Goal: Find specific page/section: Find specific page/section

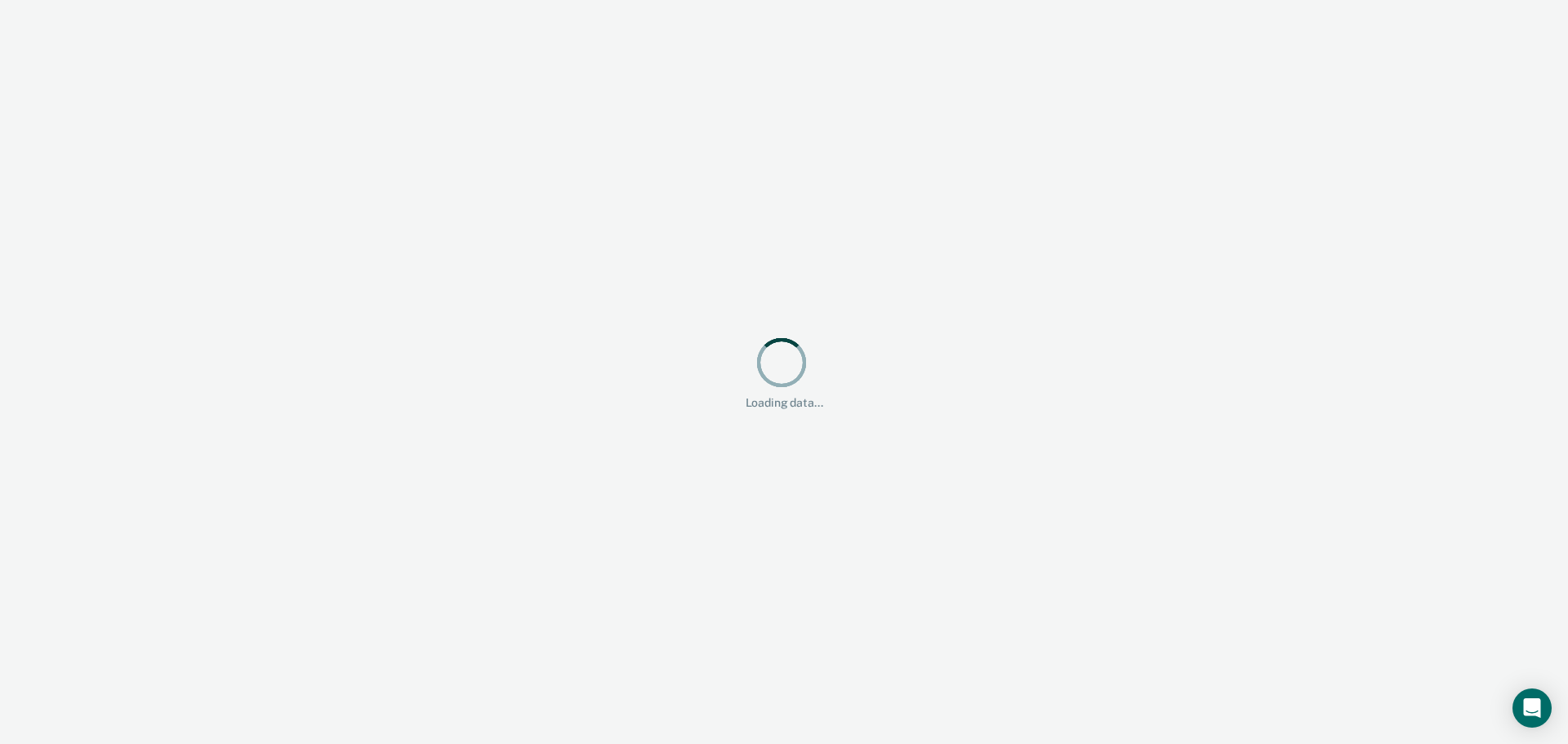
click at [1303, 545] on div "Loading data..." at bounding box center [784, 372] width 1568 height 744
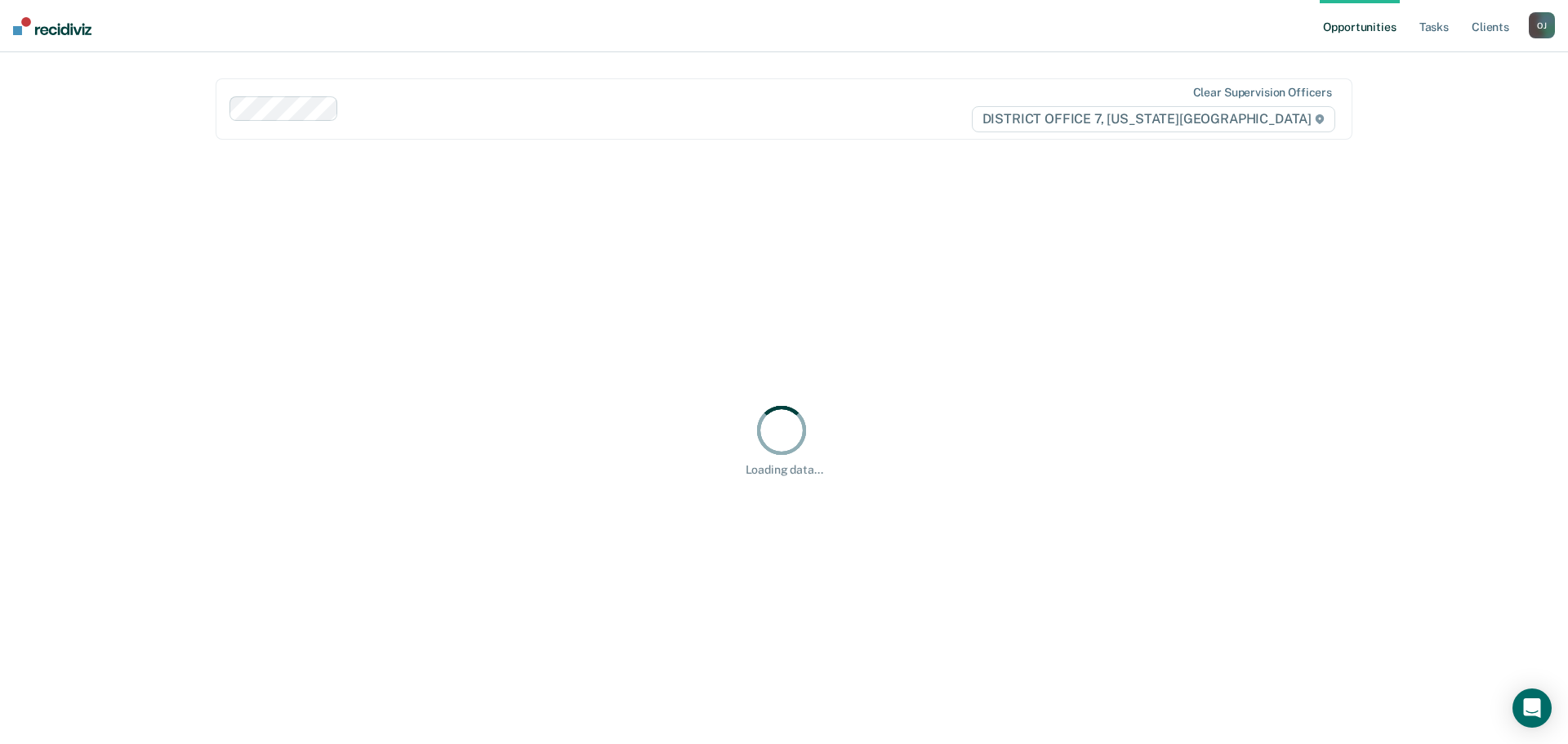
click at [1430, 362] on div "Opportunities Tasks Client s [PERSON_NAME] O J Profile How it works Log Out Cle…" at bounding box center [784, 372] width 1568 height 744
click at [1498, 24] on link "Client s" at bounding box center [1490, 26] width 44 height 52
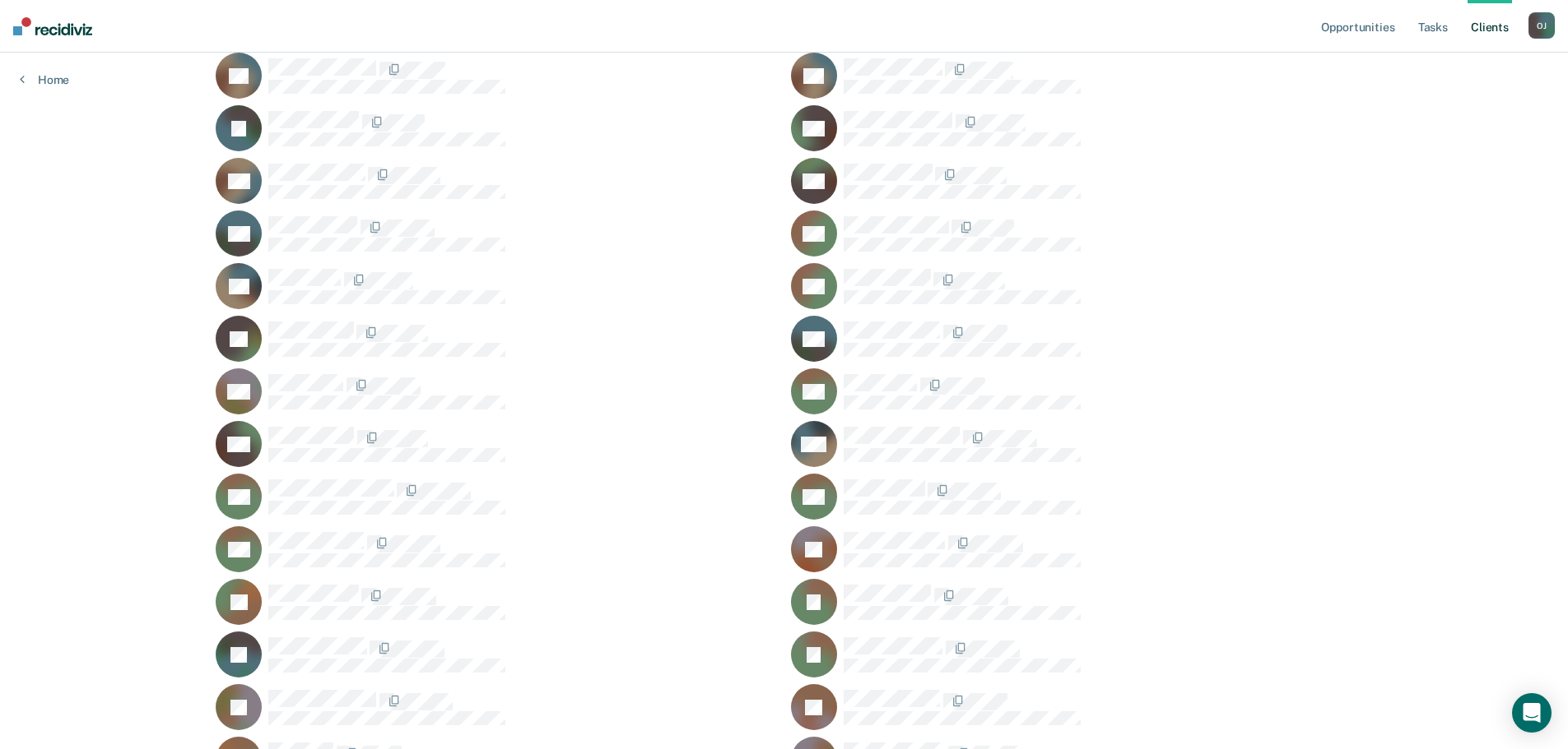
scroll to position [1727, 0]
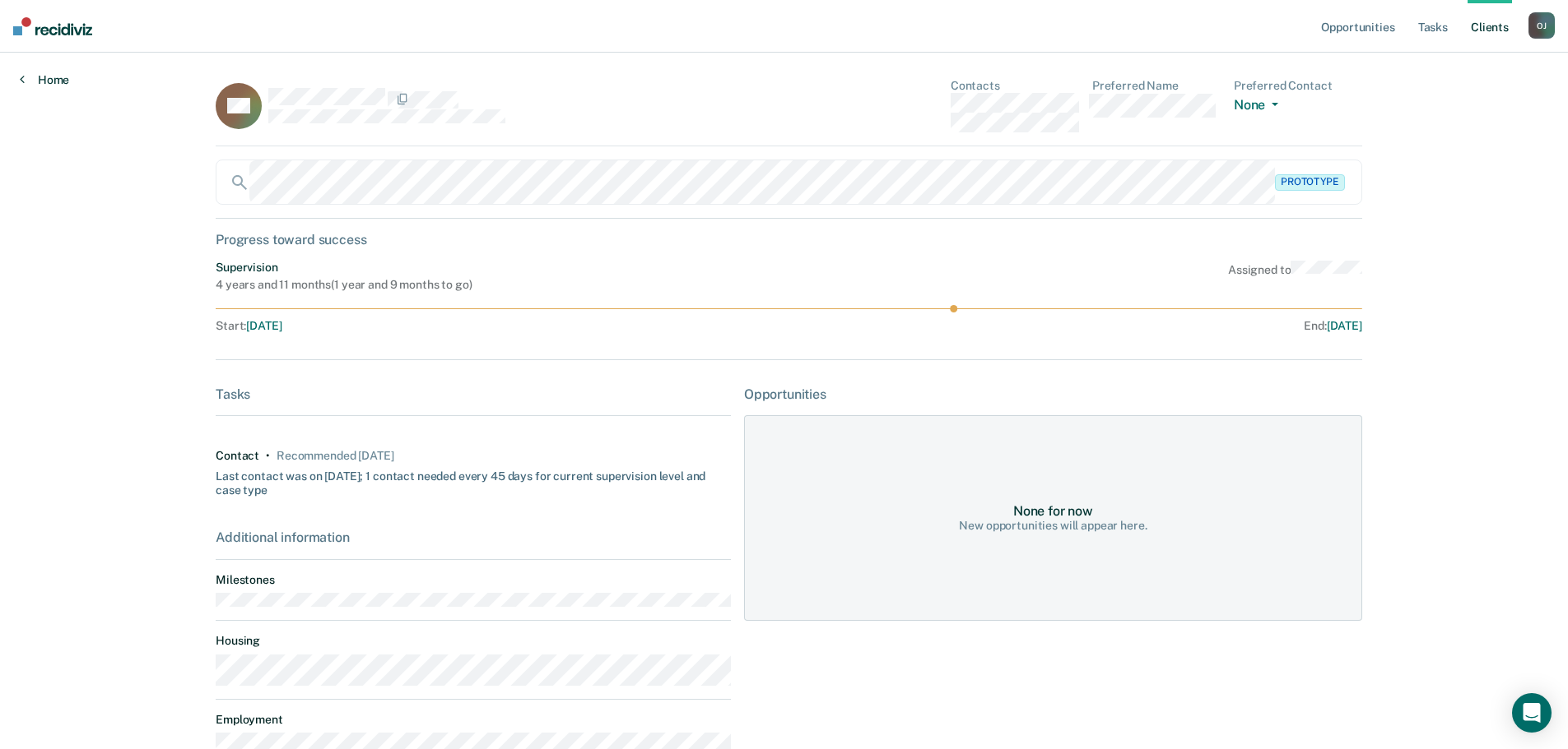
click at [41, 78] on link "Home" at bounding box center [44, 80] width 50 height 15
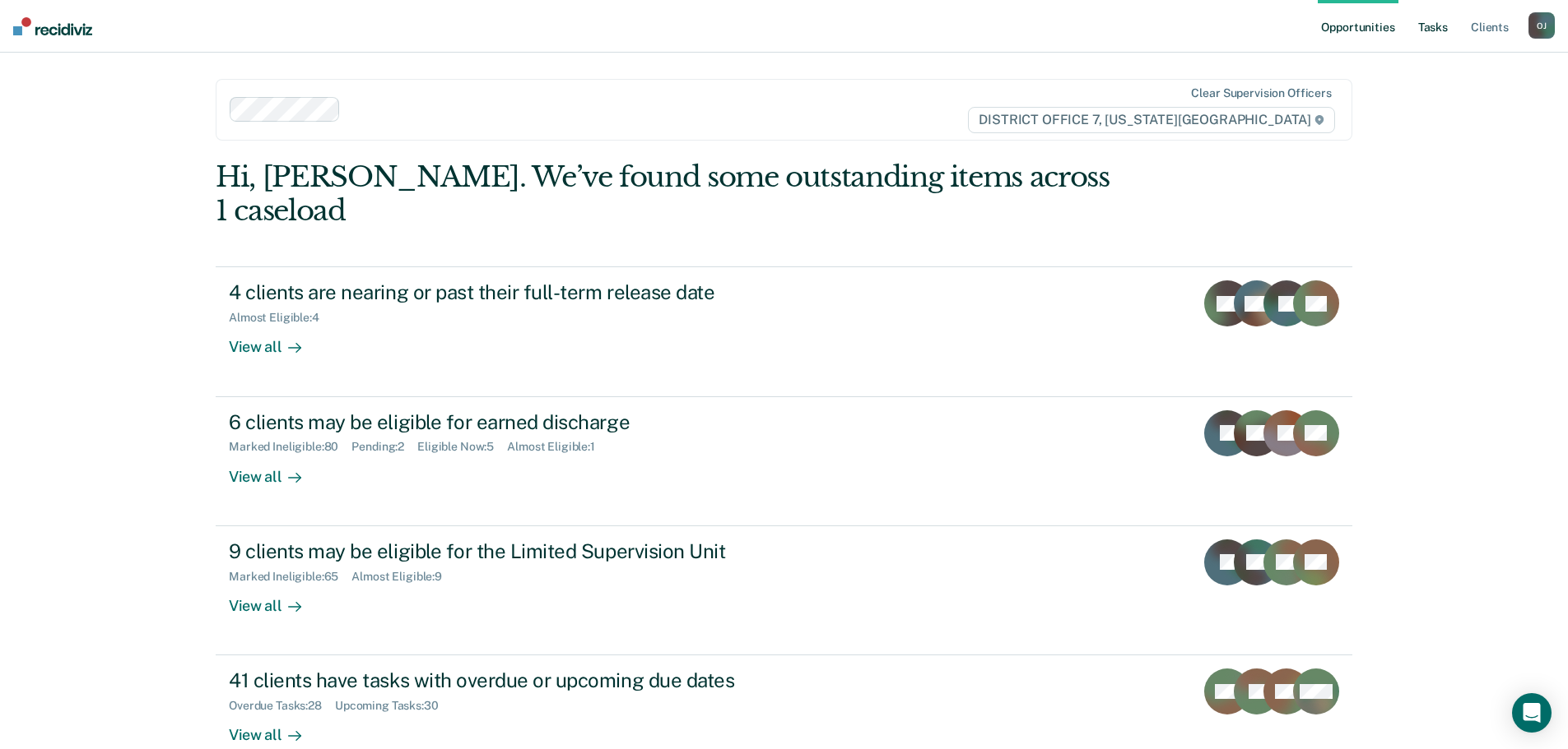
click at [1429, 27] on link "Tasks" at bounding box center [1432, 26] width 36 height 53
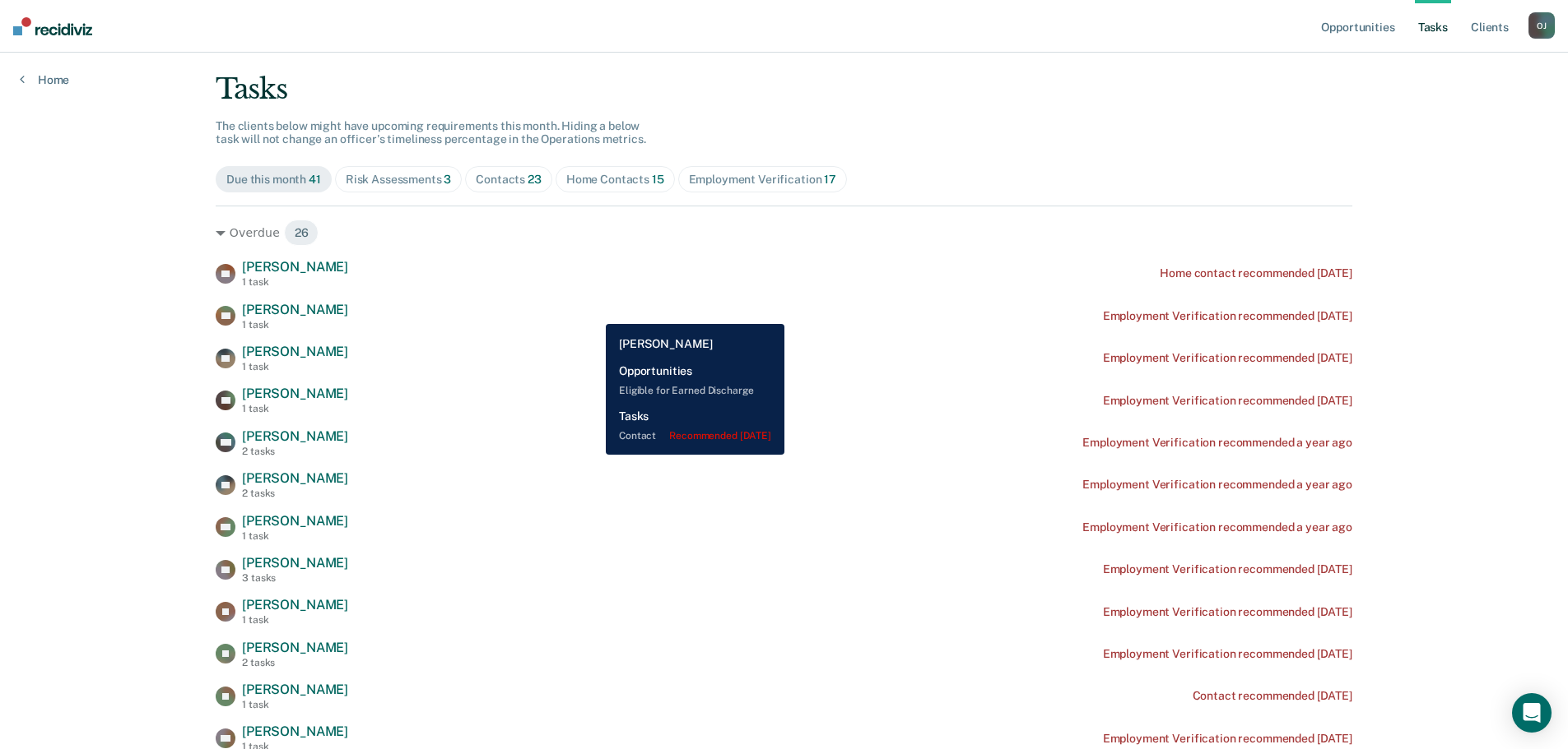
scroll to position [82, 0]
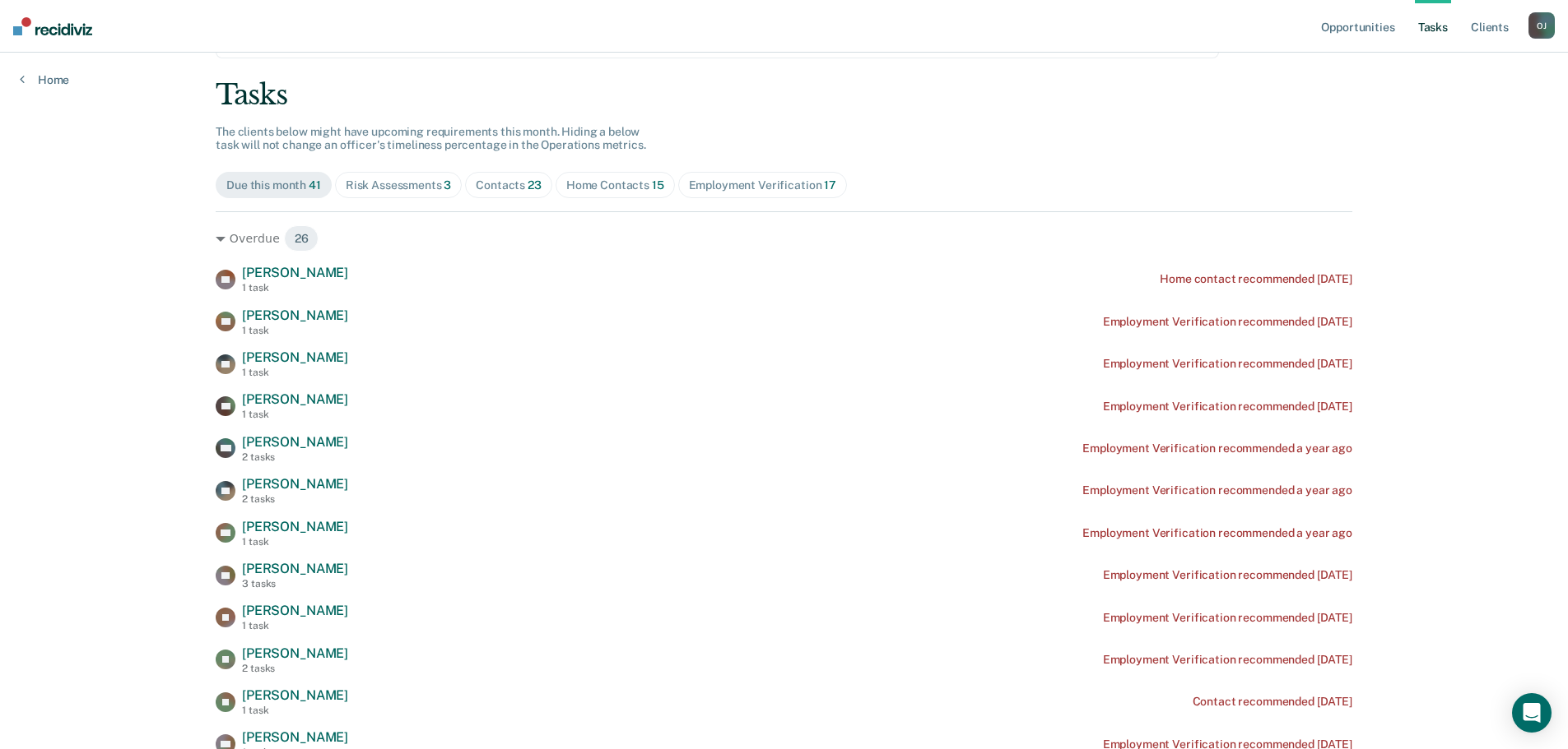
click at [487, 195] on span "Contacts 23" at bounding box center [508, 185] width 88 height 27
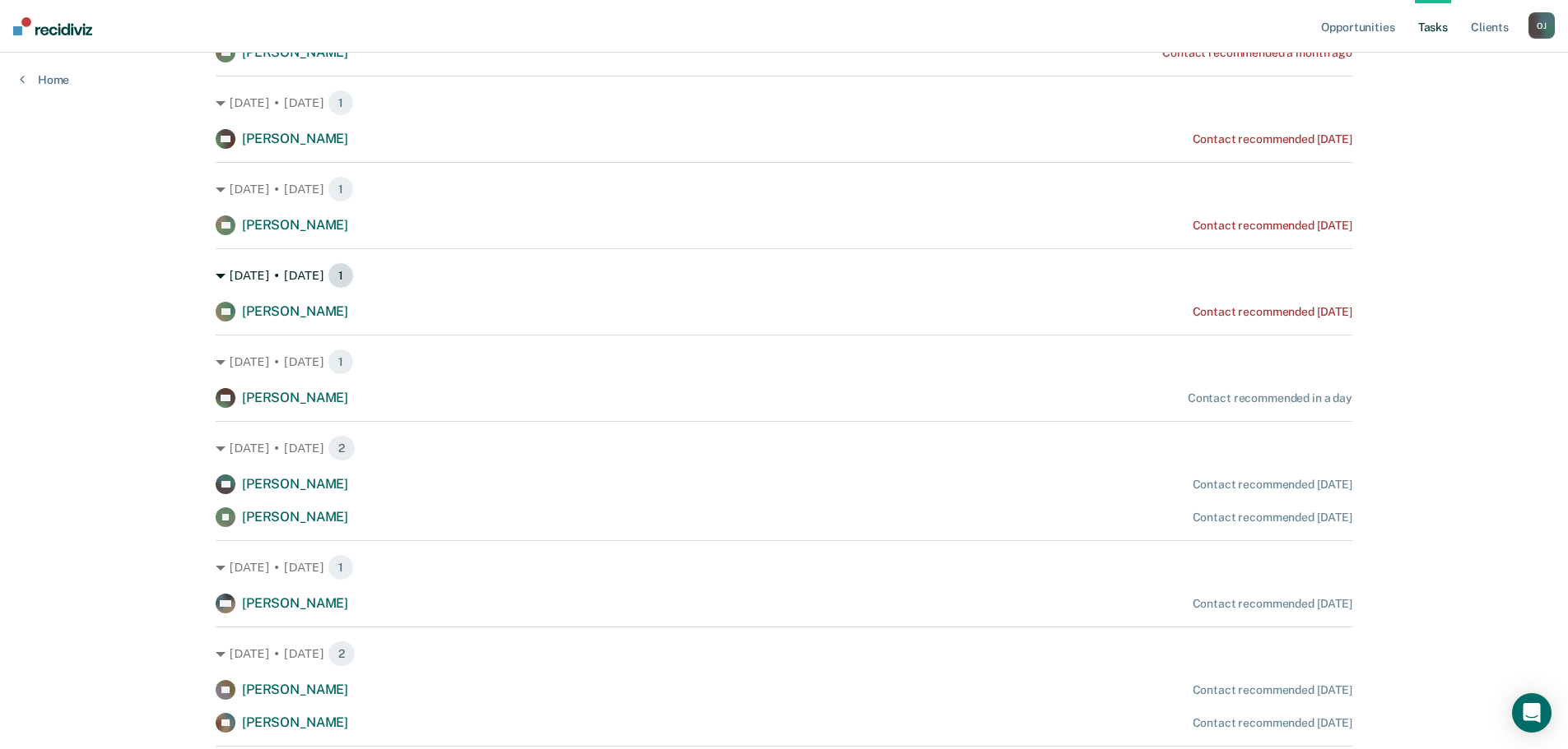
scroll to position [189, 0]
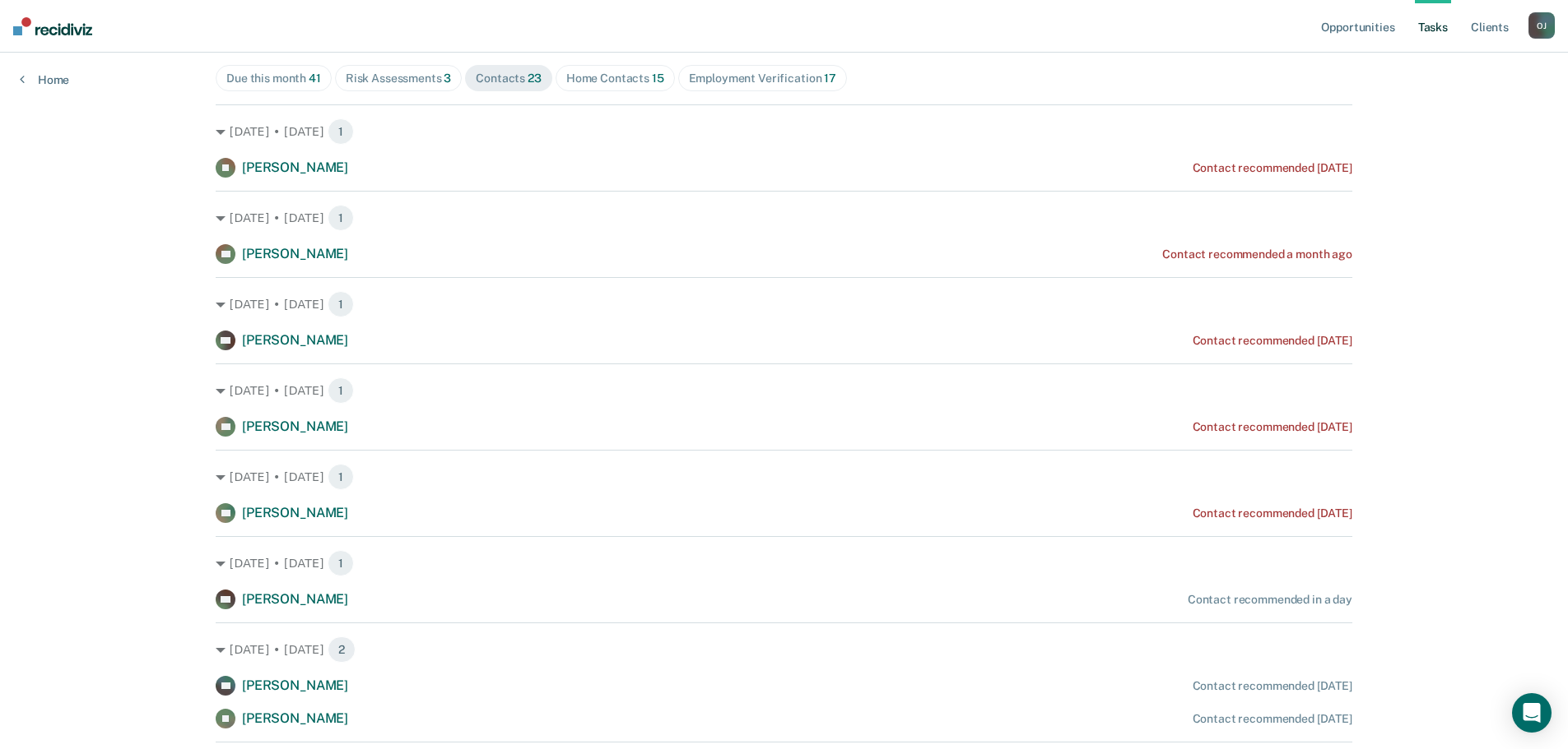
click at [600, 81] on div "Home Contacts 15" at bounding box center [615, 78] width 98 height 14
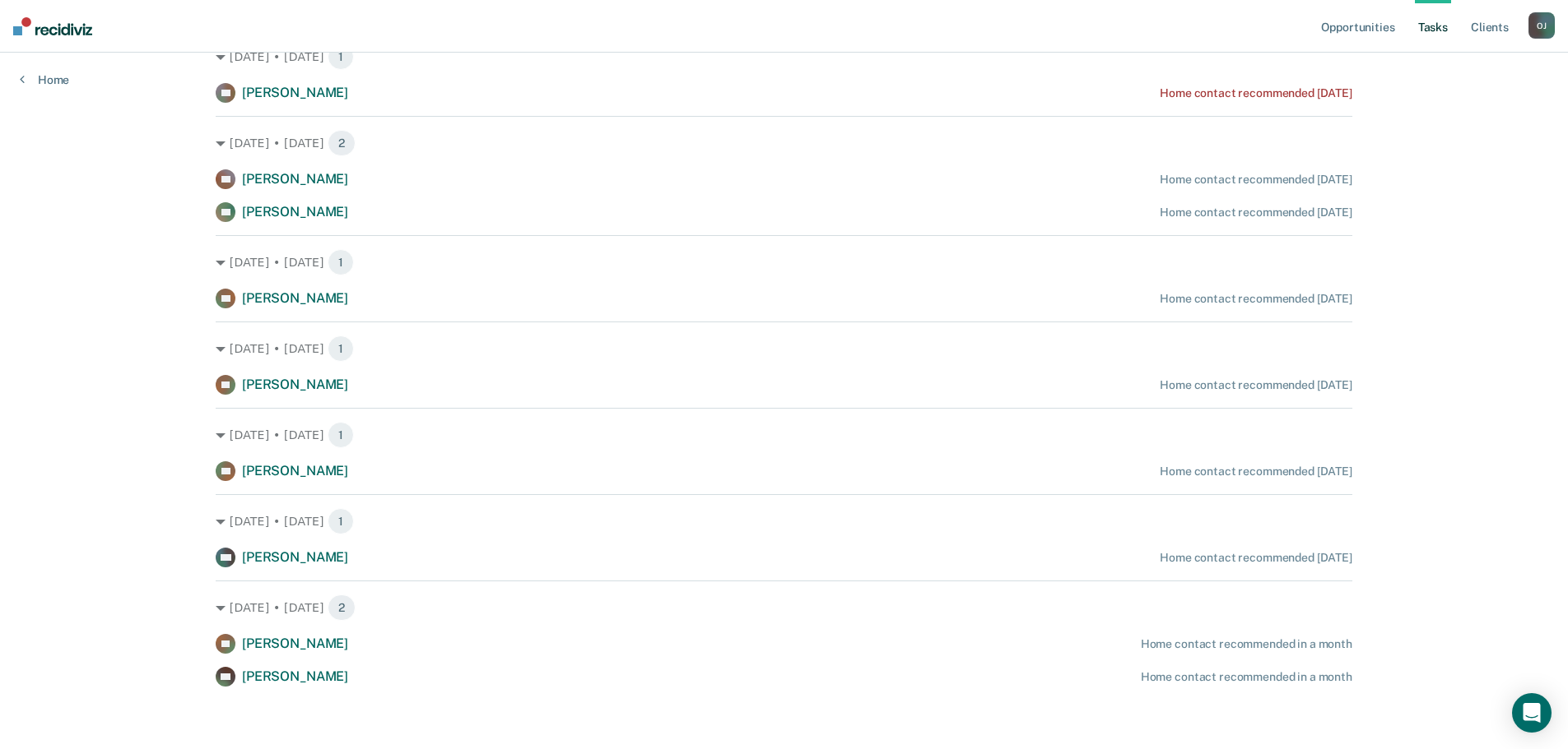
scroll to position [786, 0]
